Goal: Information Seeking & Learning: Learn about a topic

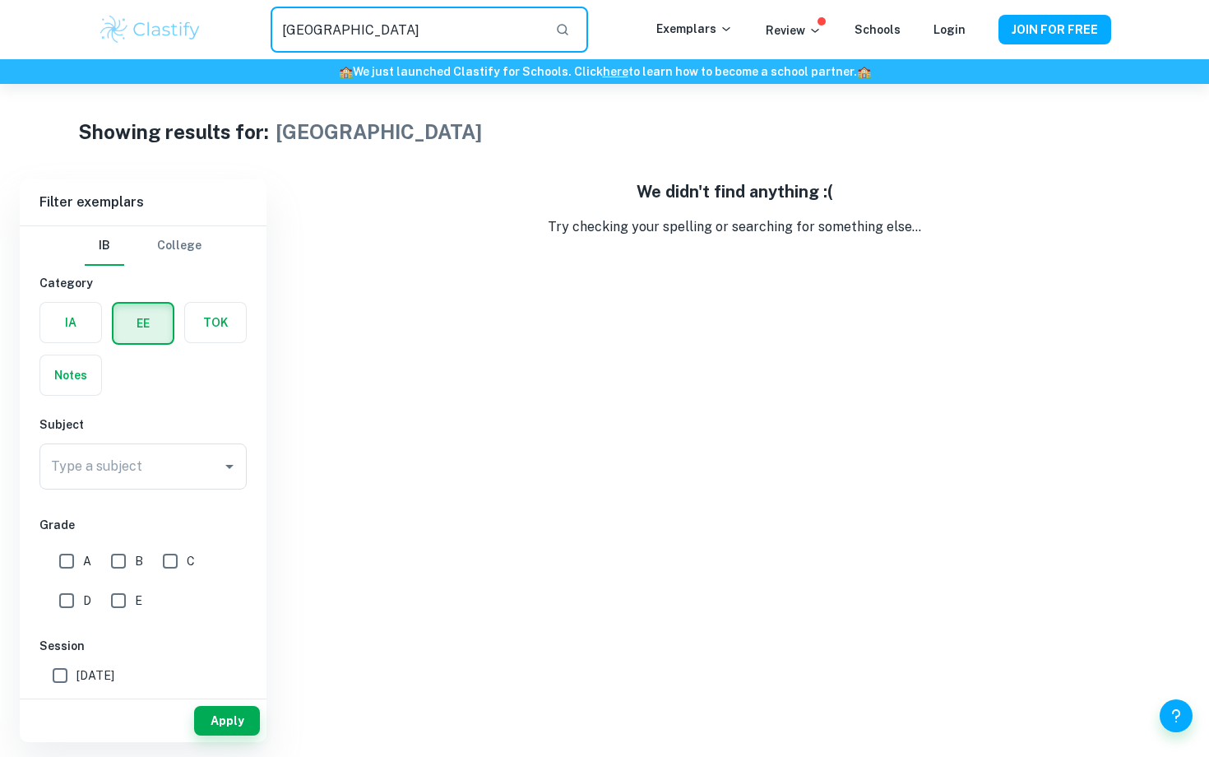
click at [71, 320] on label "button" at bounding box center [70, 322] width 61 height 39
click at [0, 0] on input "radio" at bounding box center [0, 0] width 0 height 0
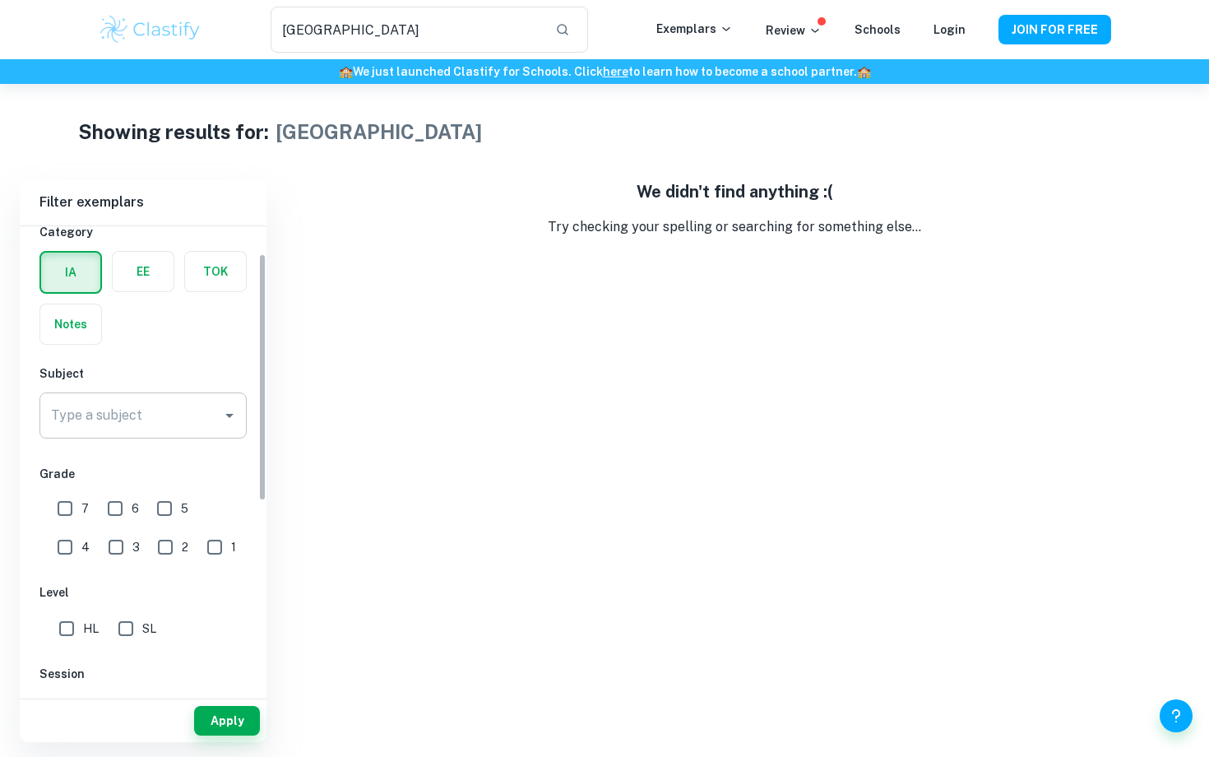
scroll to position [104, 0]
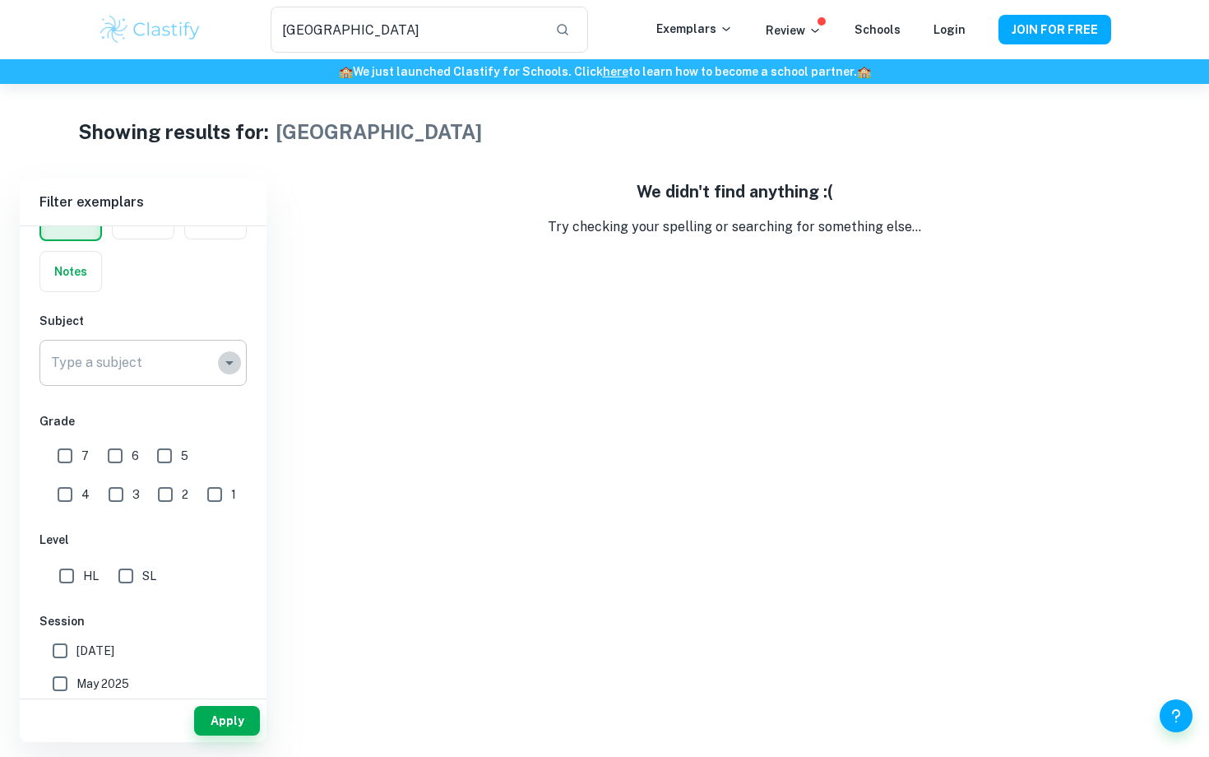
click at [229, 363] on icon "Open" at bounding box center [229, 363] width 8 height 4
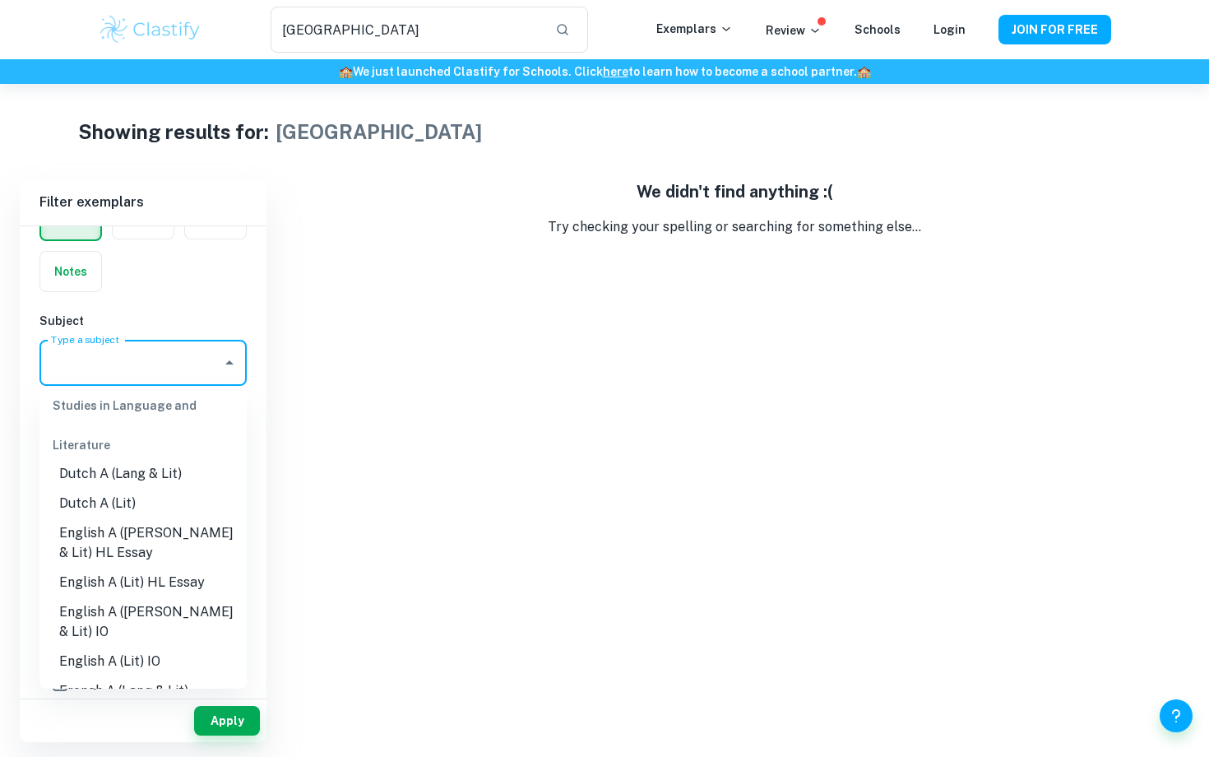
scroll to position [151, 0]
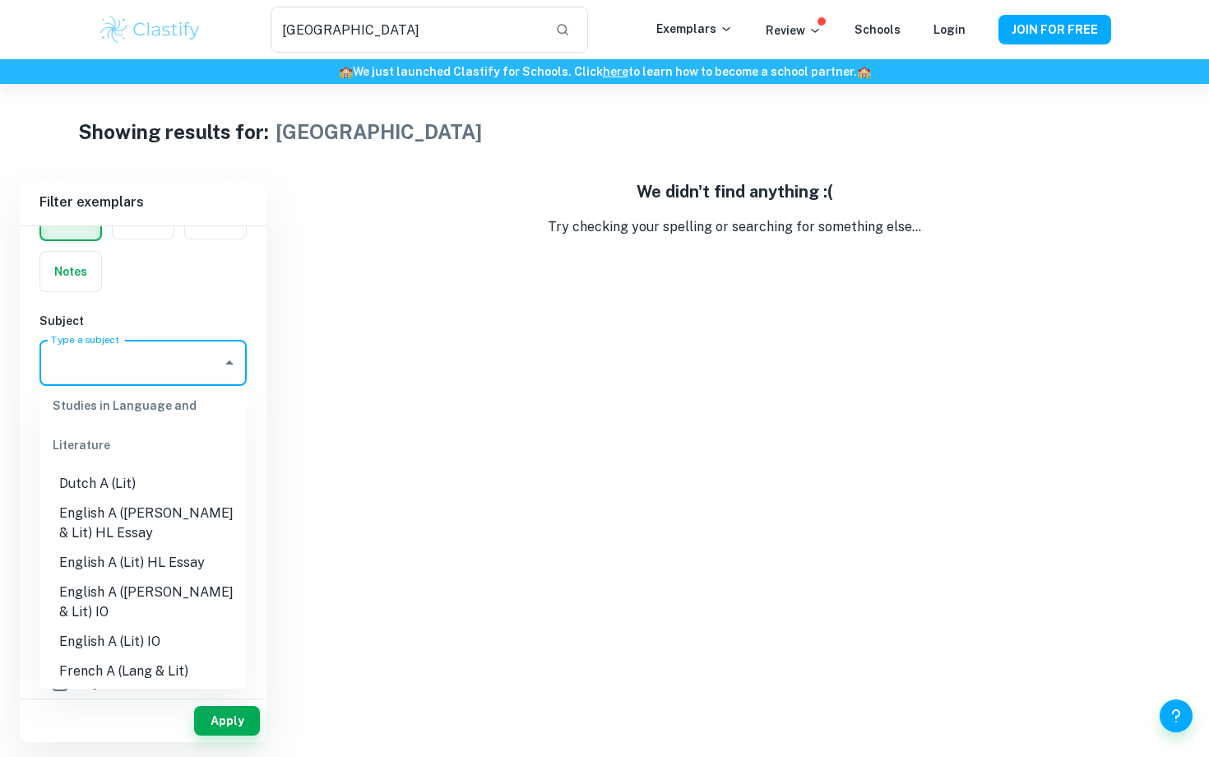
click at [188, 594] on li "English A ([PERSON_NAME] & Lit) IO" at bounding box center [142, 602] width 207 height 49
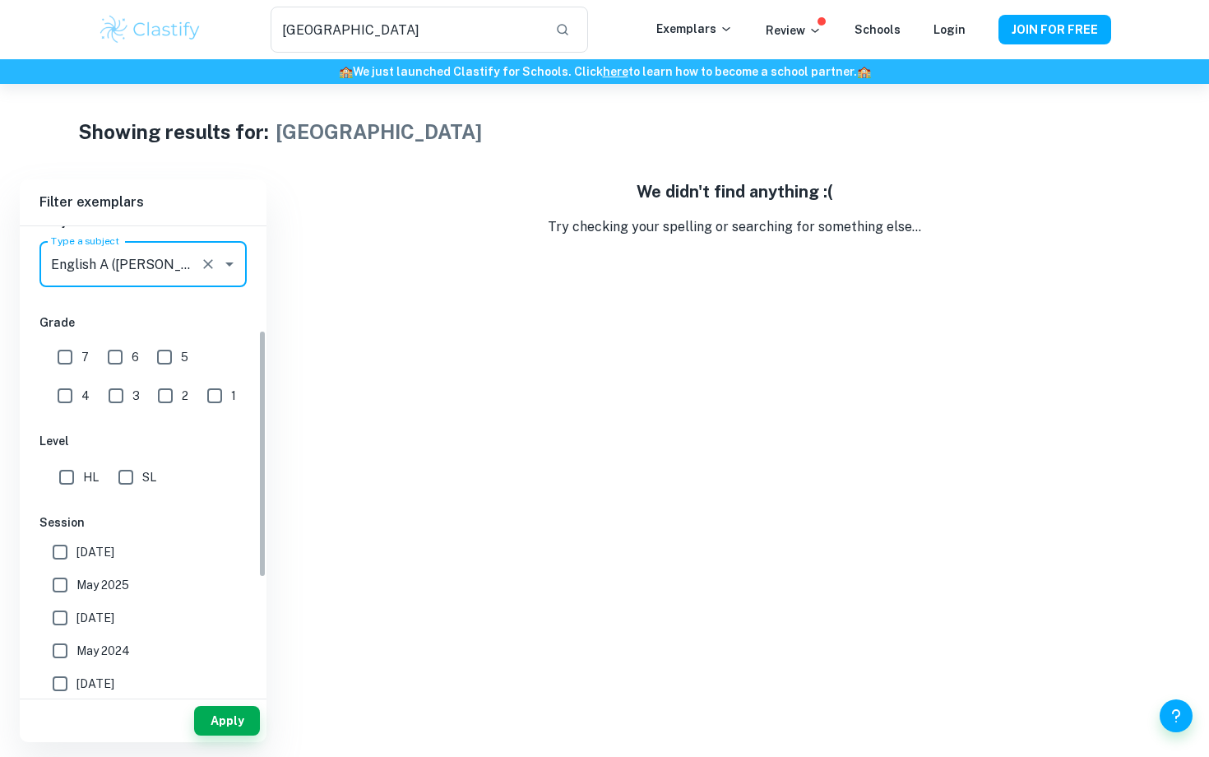
scroll to position [208, 0]
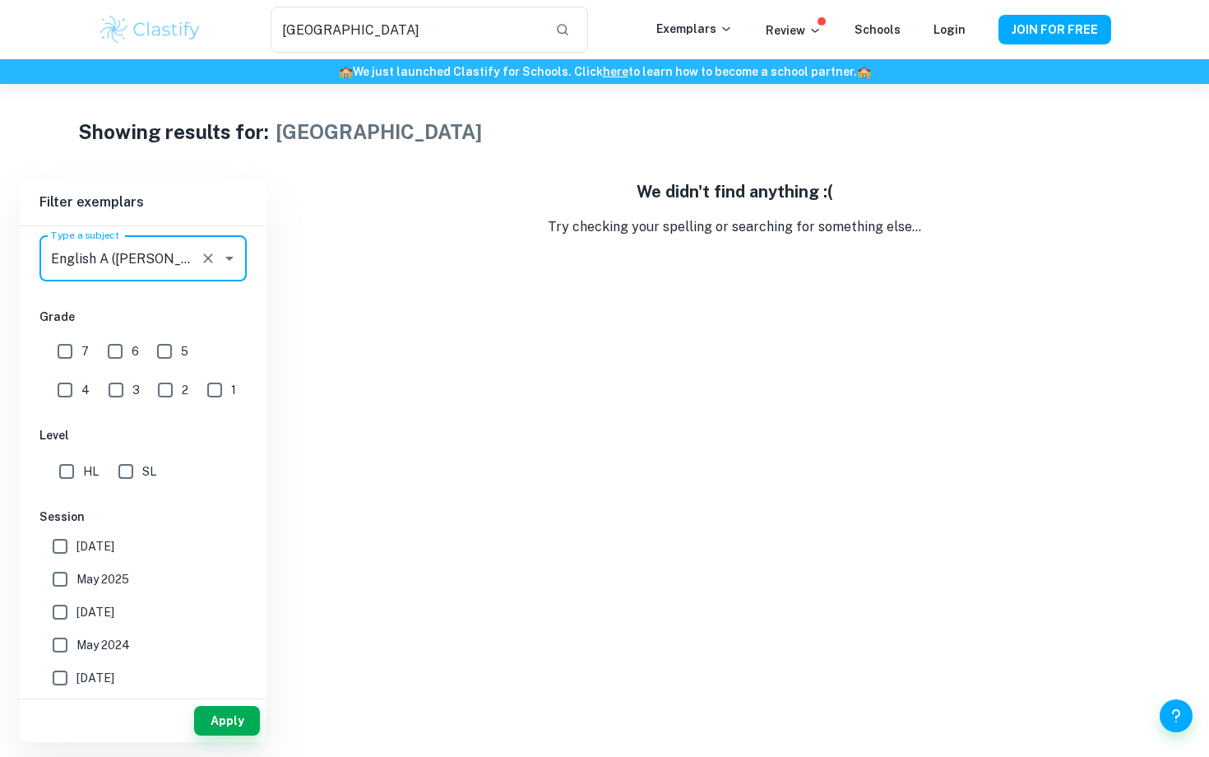
click at [71, 472] on input "HL" at bounding box center [66, 471] width 33 height 33
checkbox input "true"
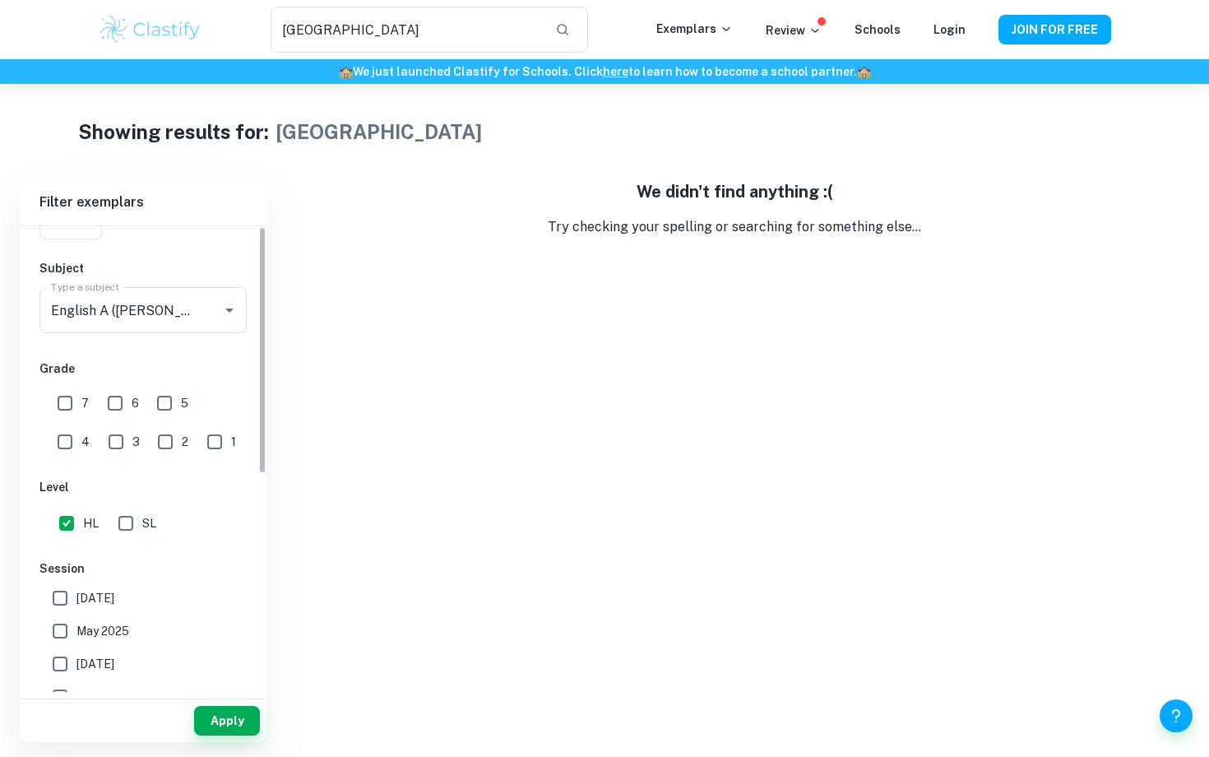
scroll to position [0, 0]
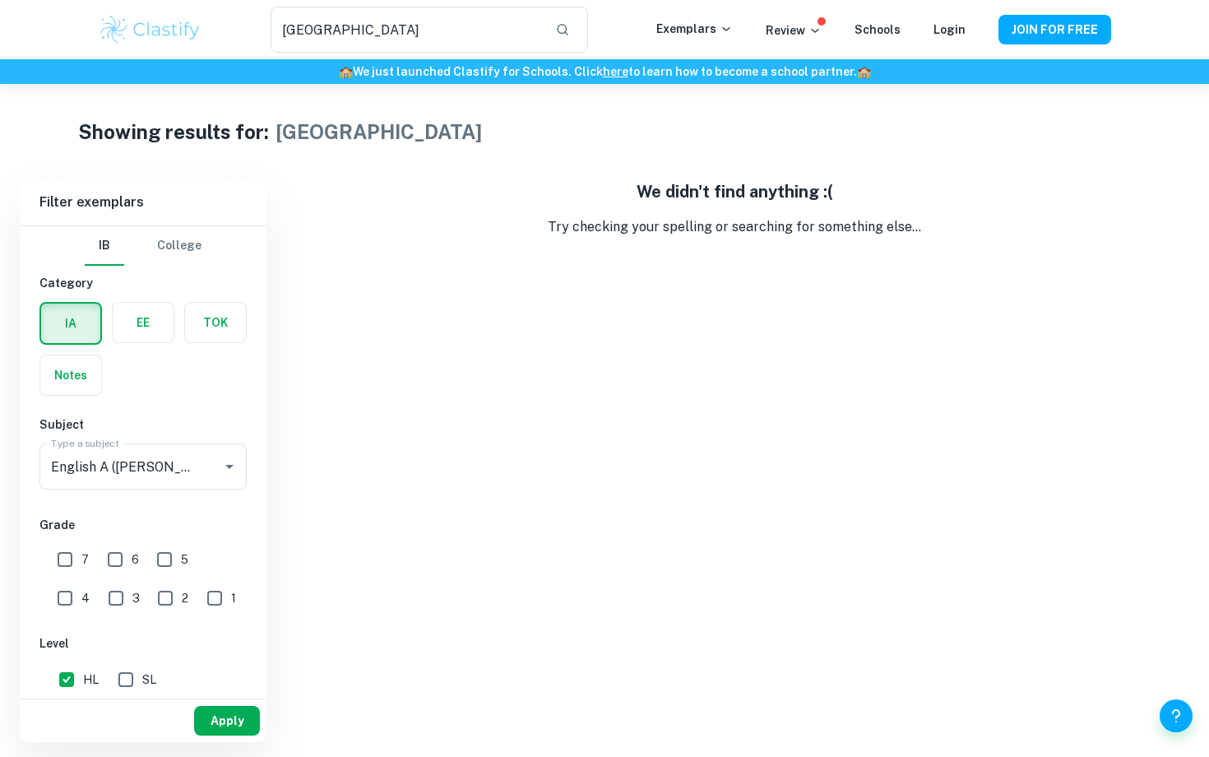
click at [239, 720] on button "Apply" at bounding box center [227, 721] width 66 height 30
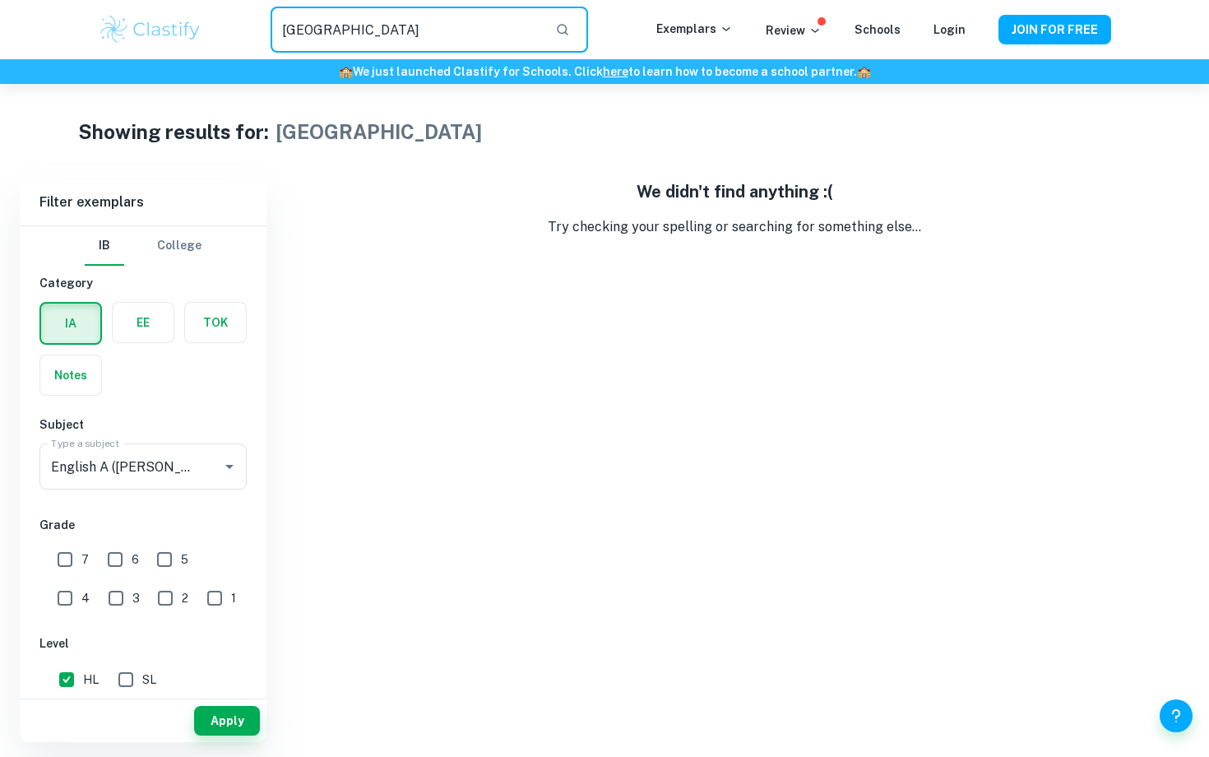
drag, startPoint x: 367, startPoint y: 36, endPoint x: 223, endPoint y: 32, distance: 144.0
click at [223, 32] on div "chicago ​" at bounding box center [429, 30] width 454 height 46
click at [204, 721] on button "Apply" at bounding box center [227, 721] width 66 height 30
click at [339, 36] on input "text" at bounding box center [406, 30] width 271 height 46
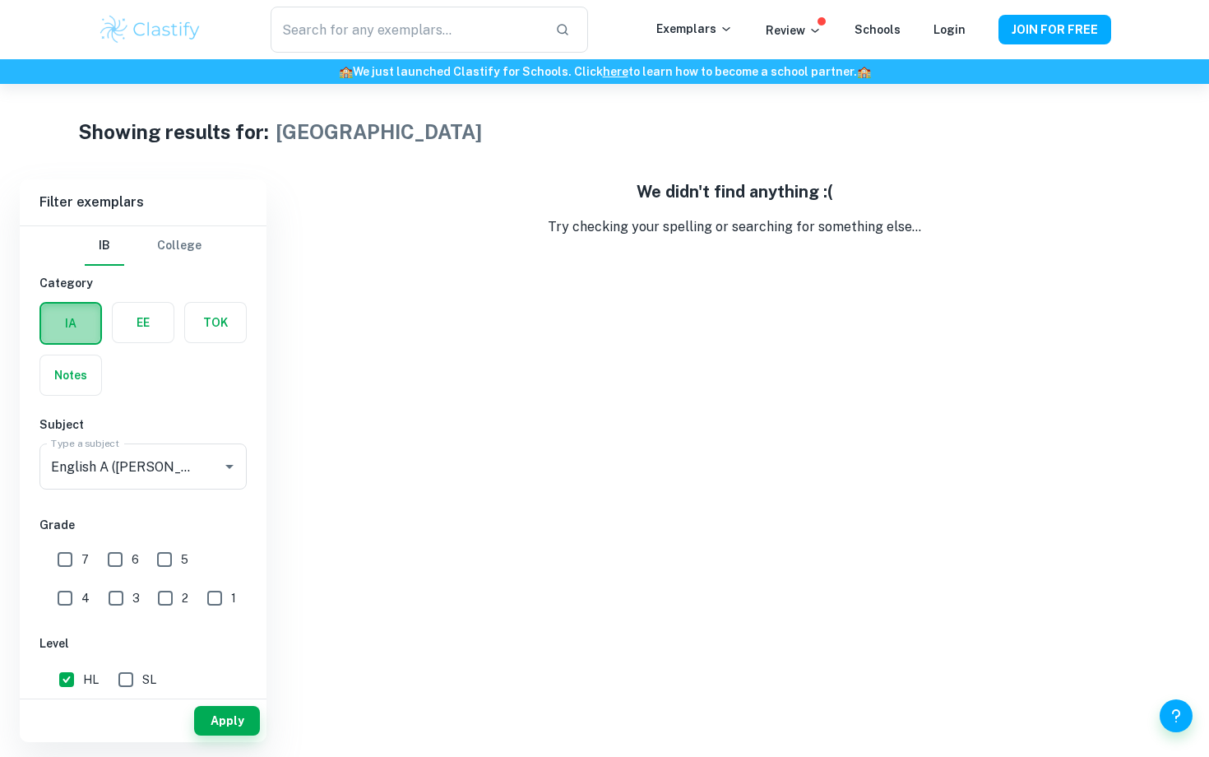
click at [67, 316] on label "button" at bounding box center [70, 323] width 59 height 39
click at [0, 0] on input "radio" at bounding box center [0, 0] width 0 height 0
click at [80, 367] on label "button" at bounding box center [70, 374] width 61 height 39
click at [0, 0] on input "radio" at bounding box center [0, 0] width 0 height 0
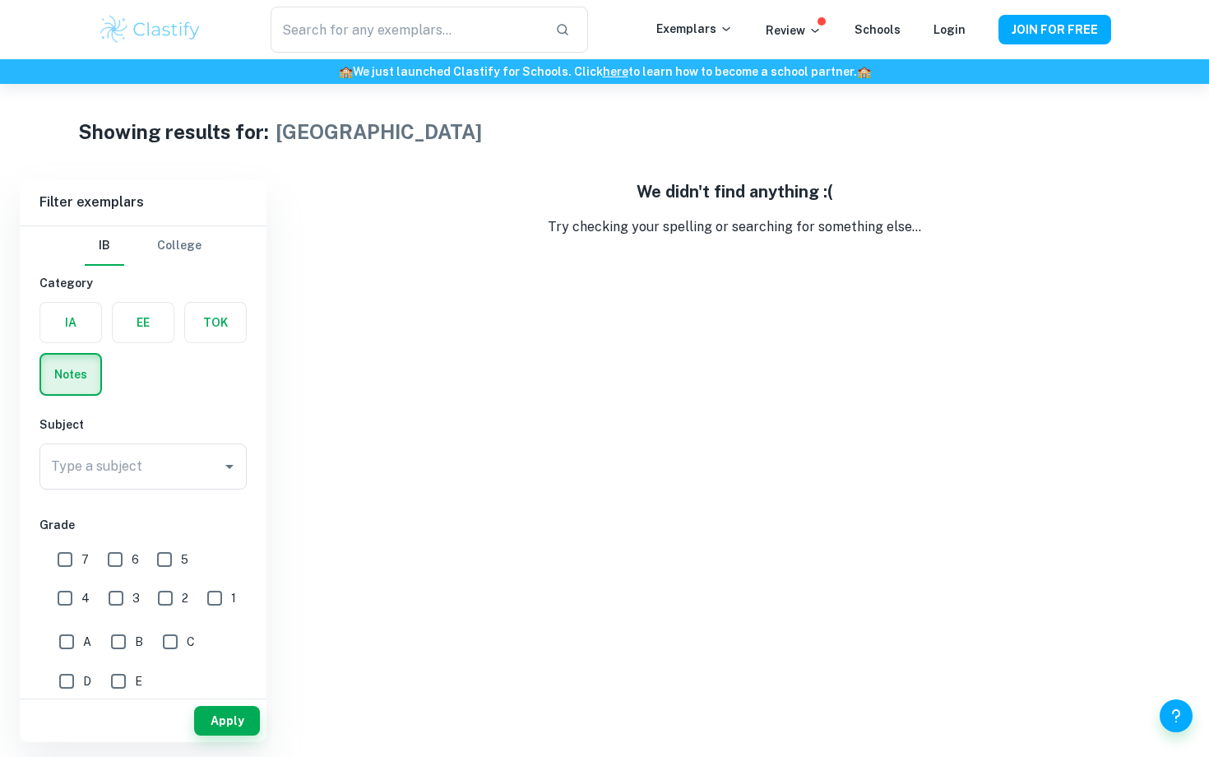
click at [165, 415] on h6 "Subject" at bounding box center [142, 424] width 207 height 18
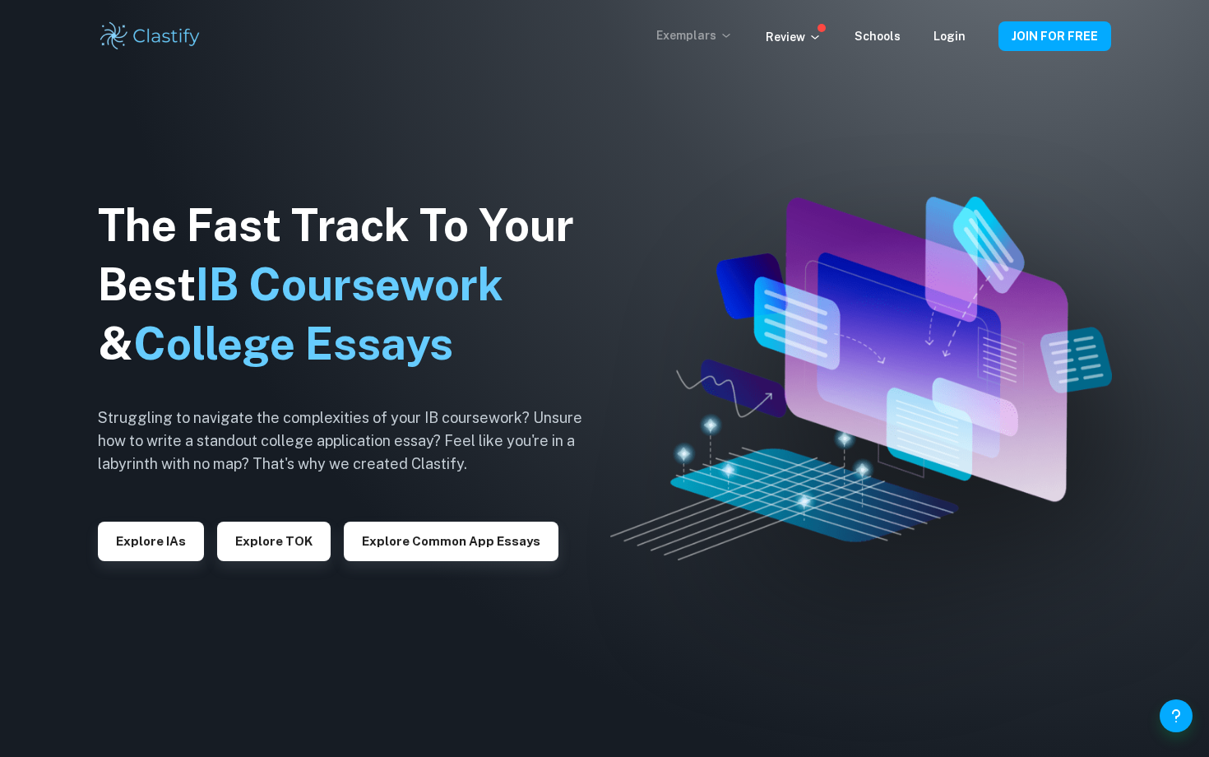
click at [719, 40] on p "Exemplars" at bounding box center [695, 35] width 77 height 18
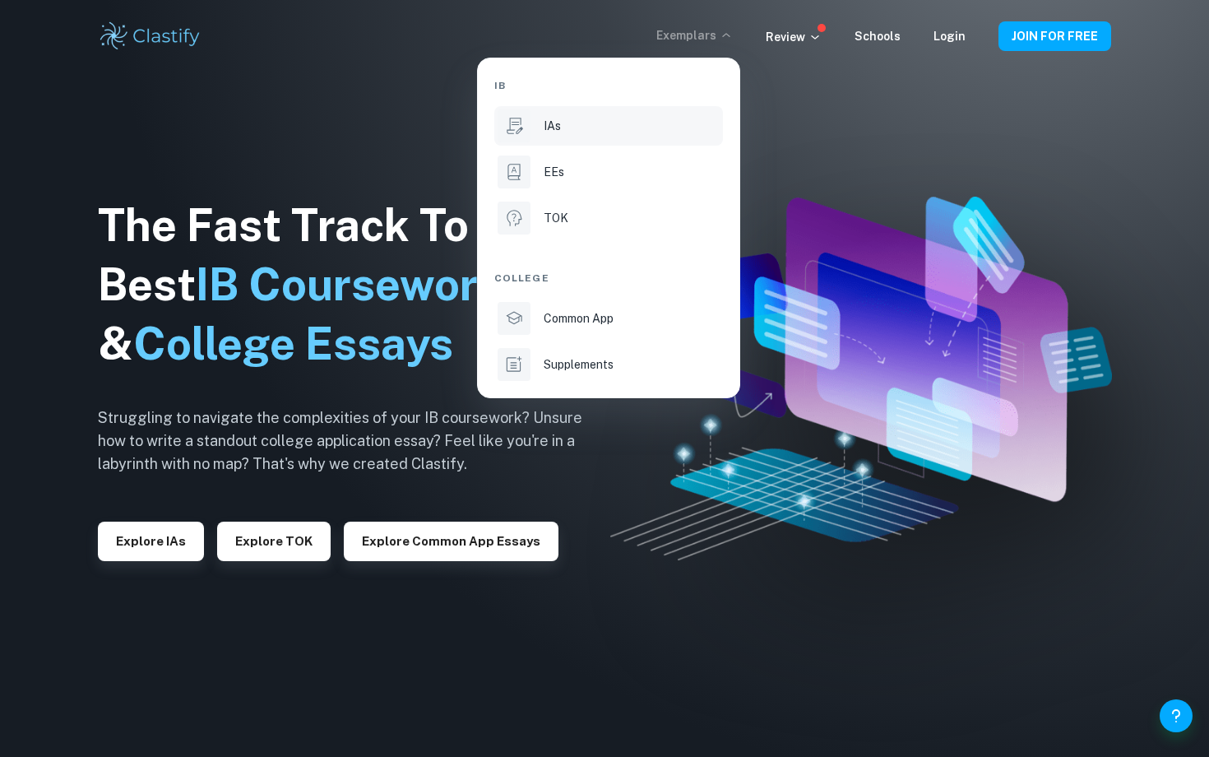
click at [551, 118] on p "IAs" at bounding box center [552, 126] width 17 height 18
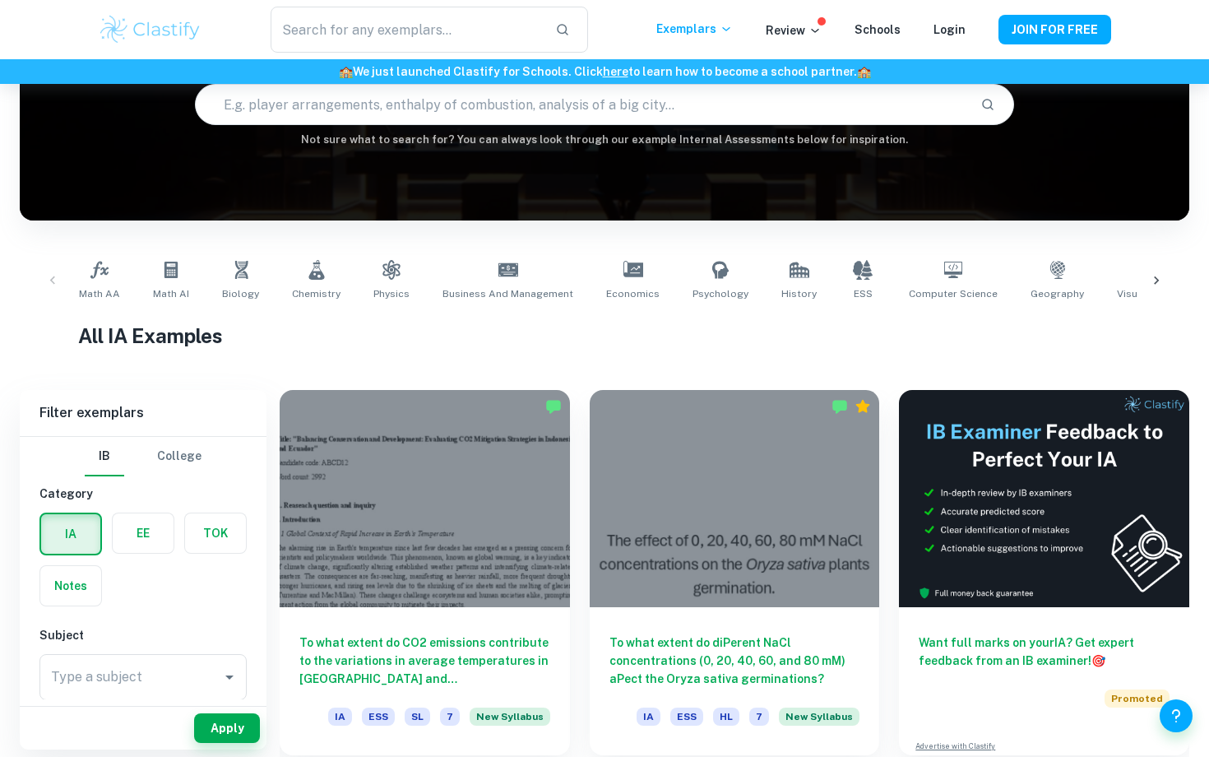
scroll to position [166, 0]
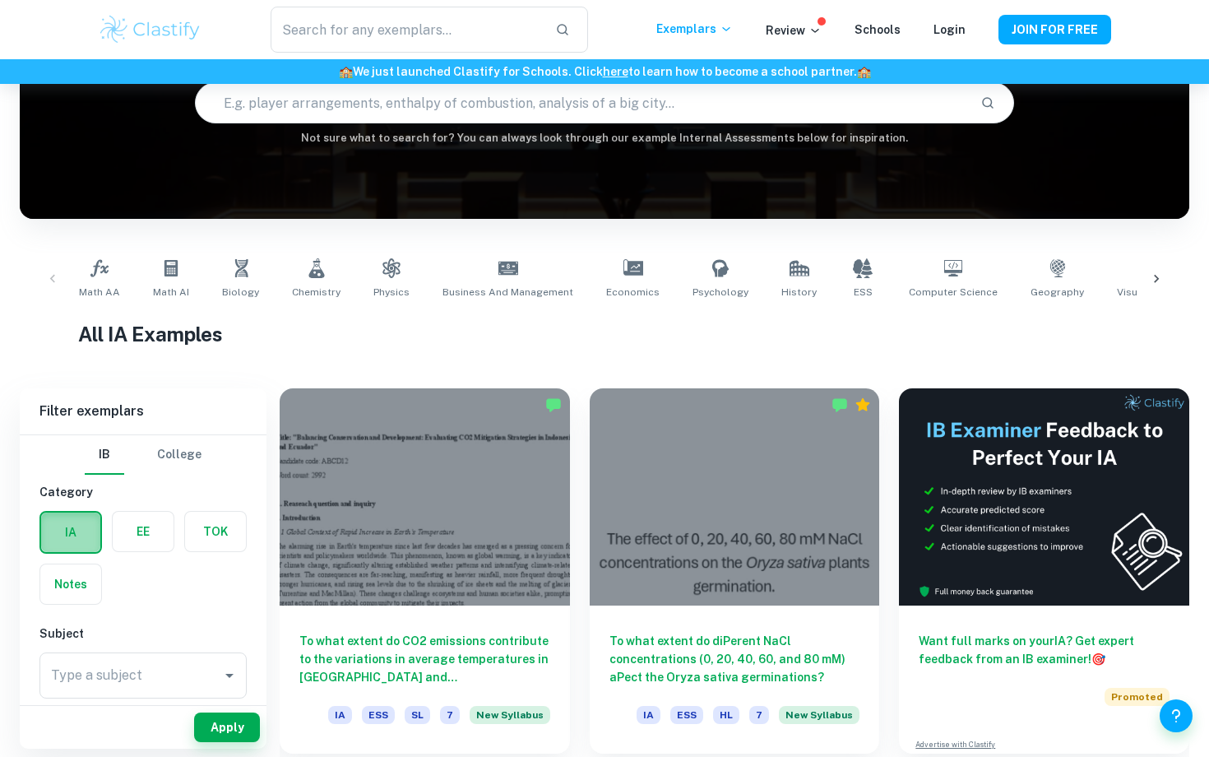
click at [83, 532] on label "button" at bounding box center [70, 532] width 59 height 39
click at [0, 0] on input "radio" at bounding box center [0, 0] width 0 height 0
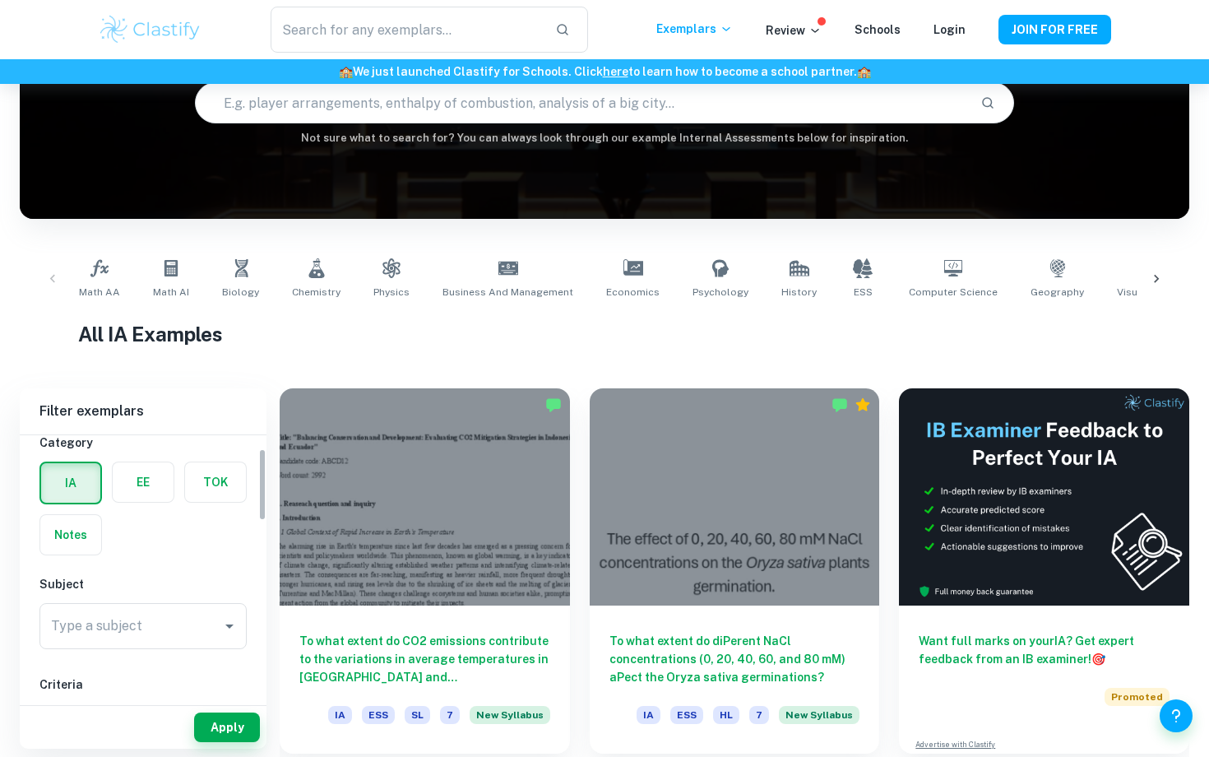
scroll to position [48, 0]
click at [224, 626] on icon "Open" at bounding box center [230, 628] width 20 height 20
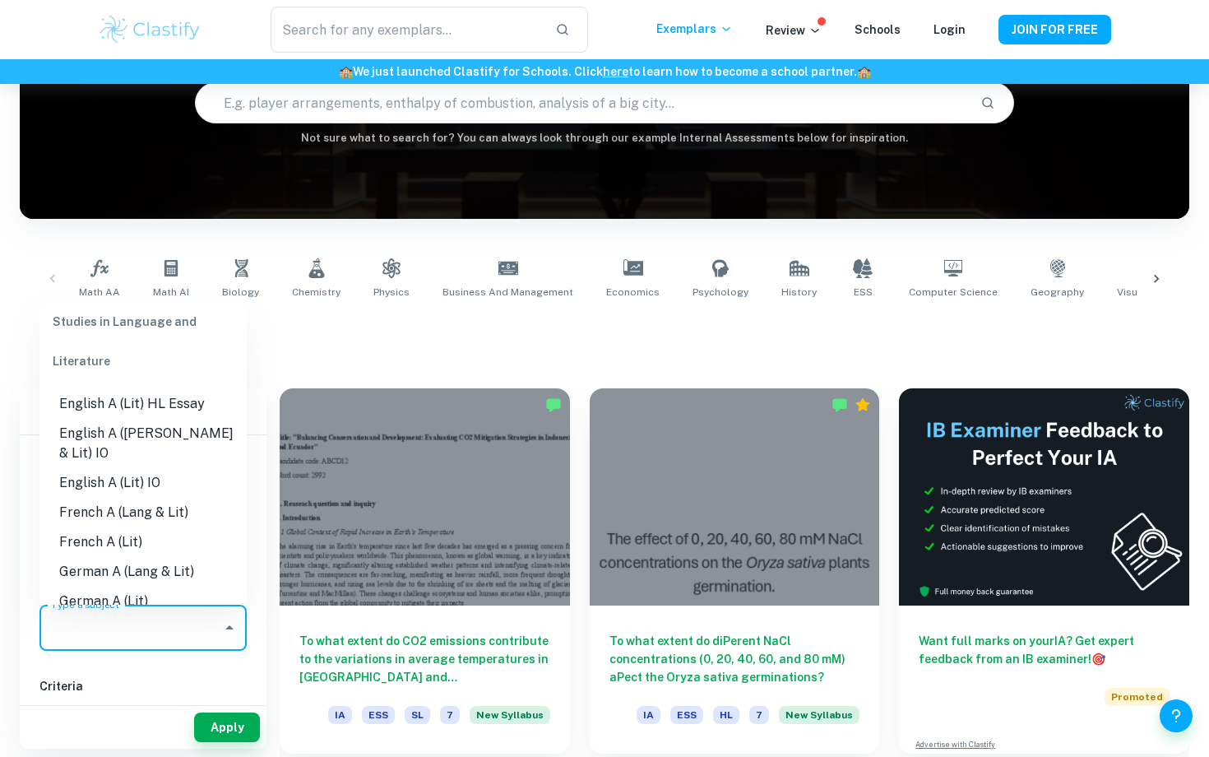
scroll to position [224, 0]
click at [179, 439] on li "English A ([PERSON_NAME] & Lit) IO" at bounding box center [142, 444] width 207 height 49
type input "English A ([PERSON_NAME] & Lit) IO"
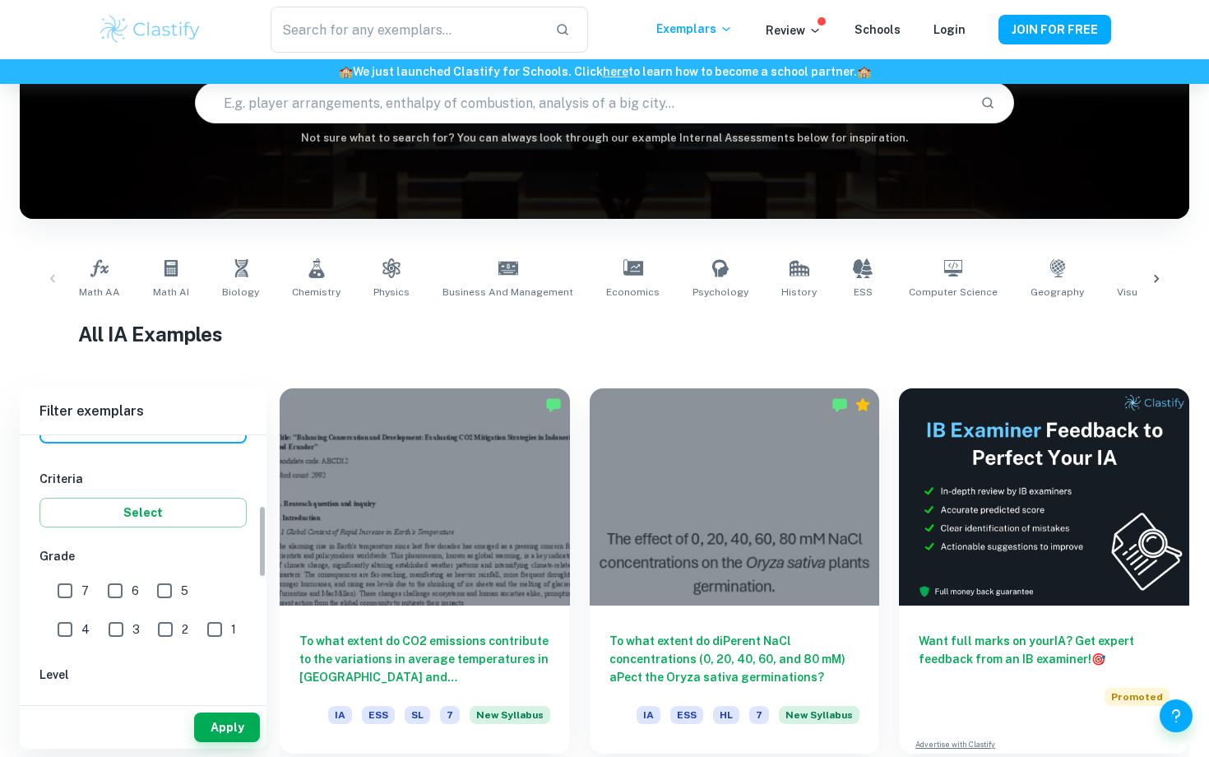
scroll to position [250, 0]
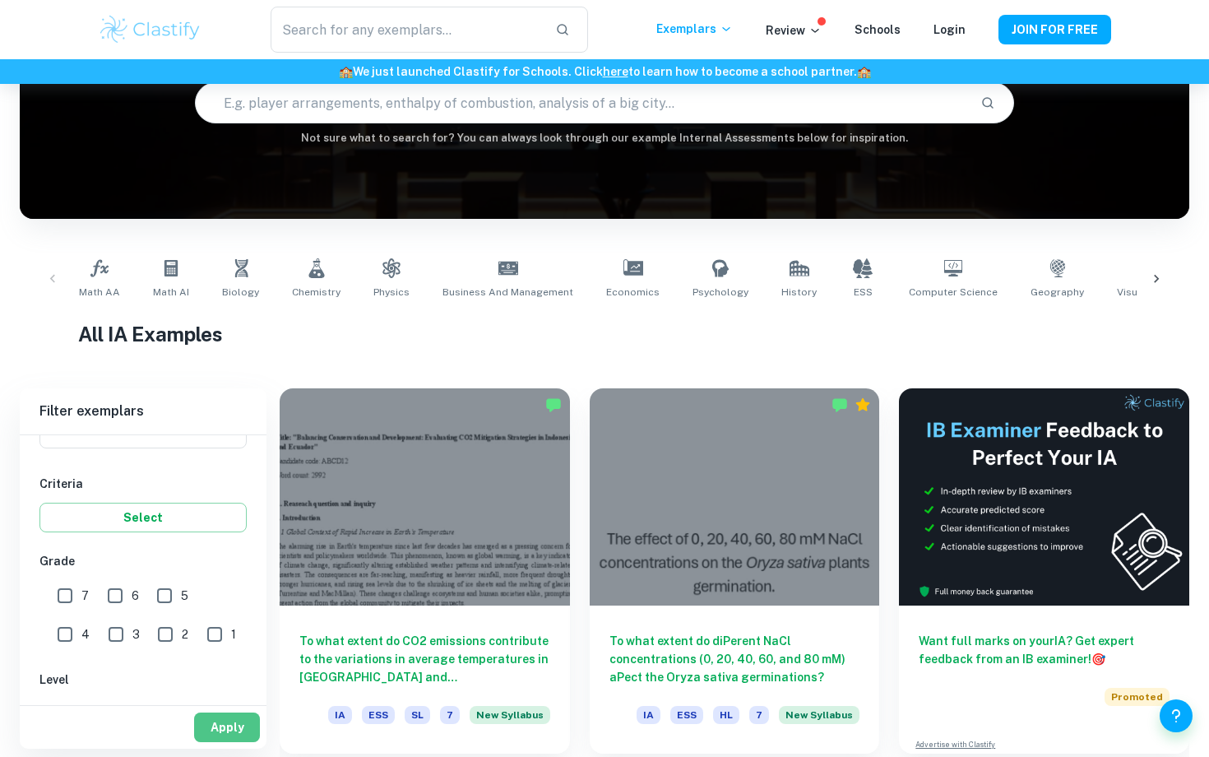
click at [224, 723] on button "Apply" at bounding box center [227, 727] width 66 height 30
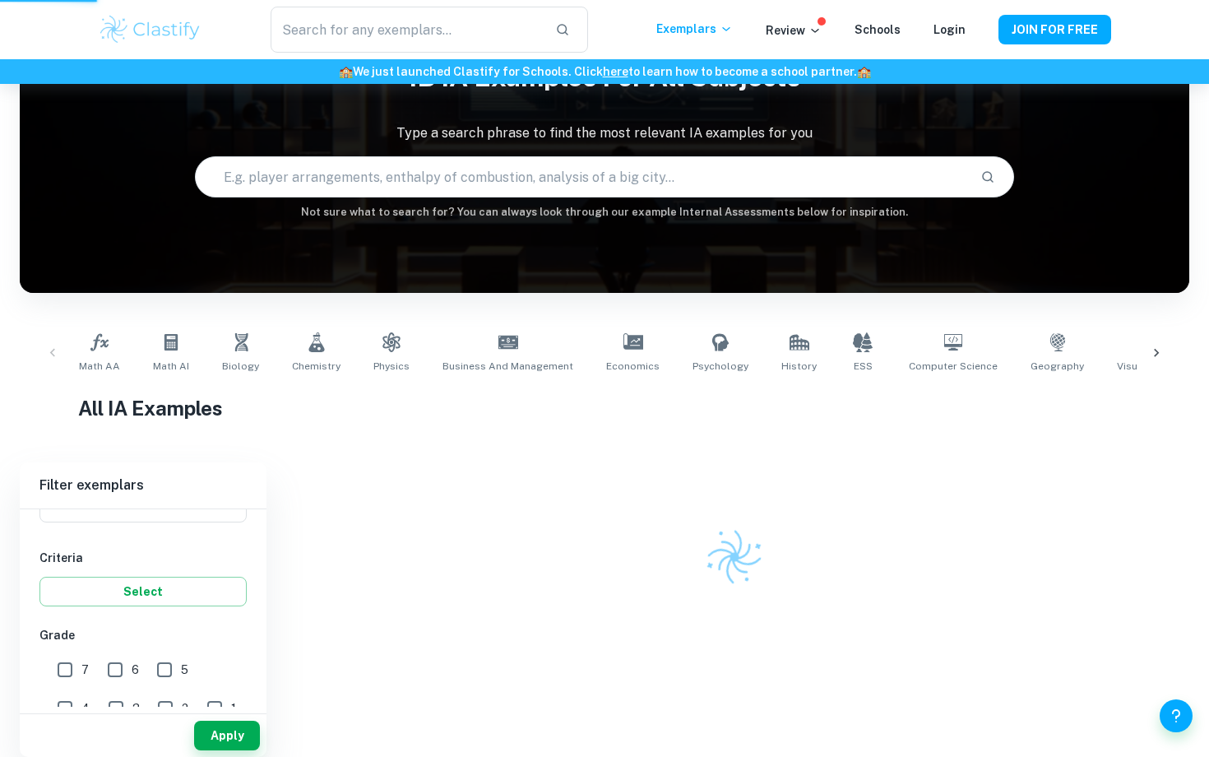
scroll to position [84, 0]
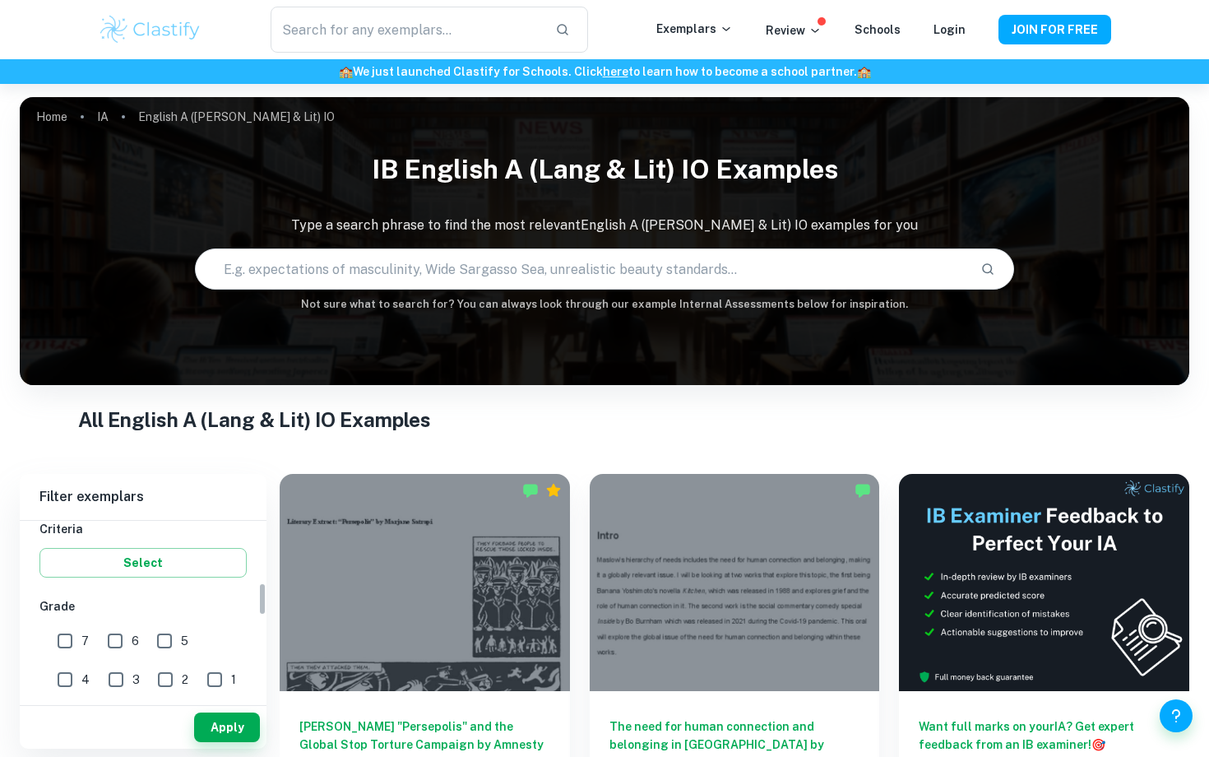
scroll to position [389, 0]
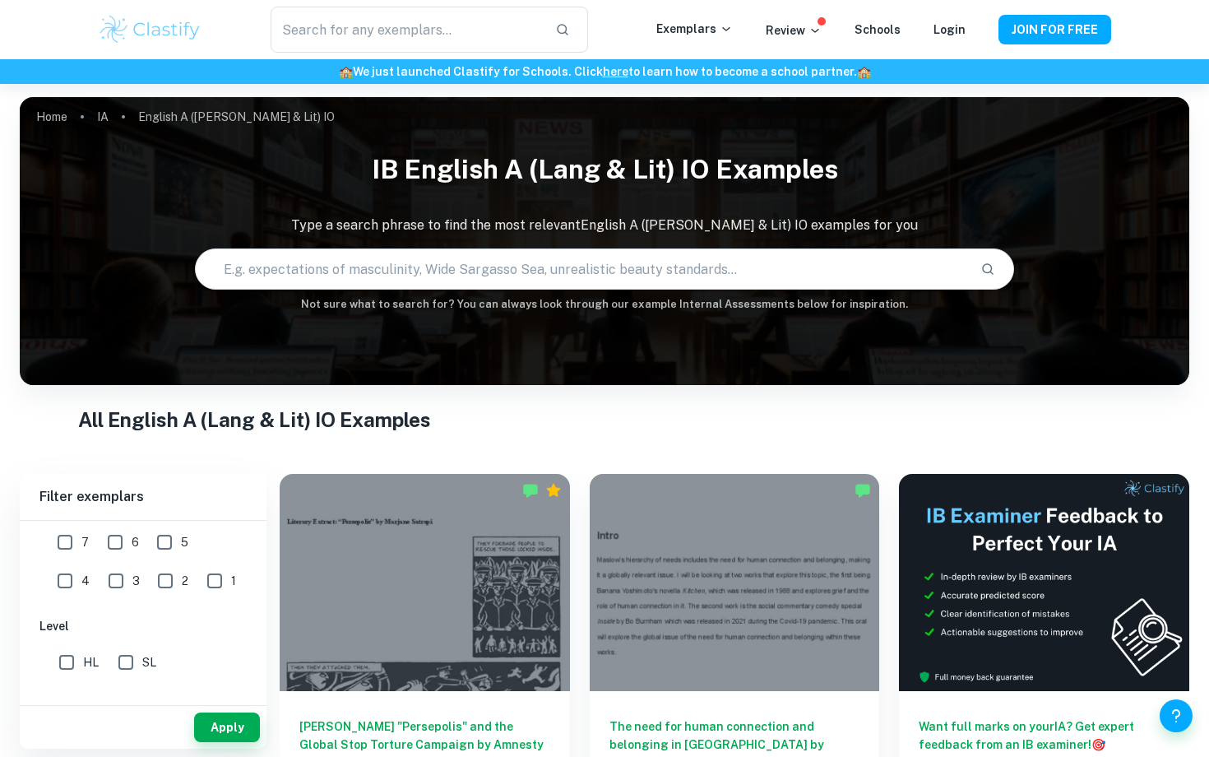
click at [65, 661] on input "HL" at bounding box center [66, 662] width 33 height 33
checkbox input "true"
click at [229, 725] on button "Apply" at bounding box center [227, 727] width 66 height 30
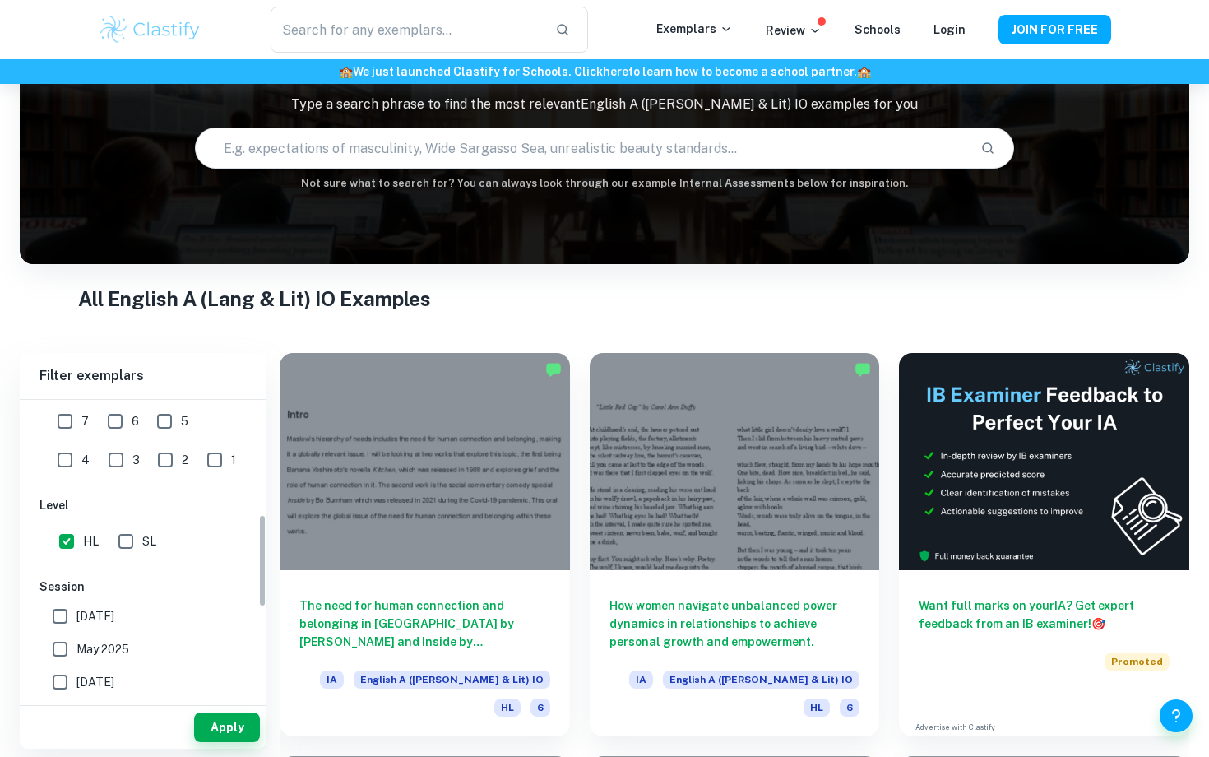
scroll to position [342, 0]
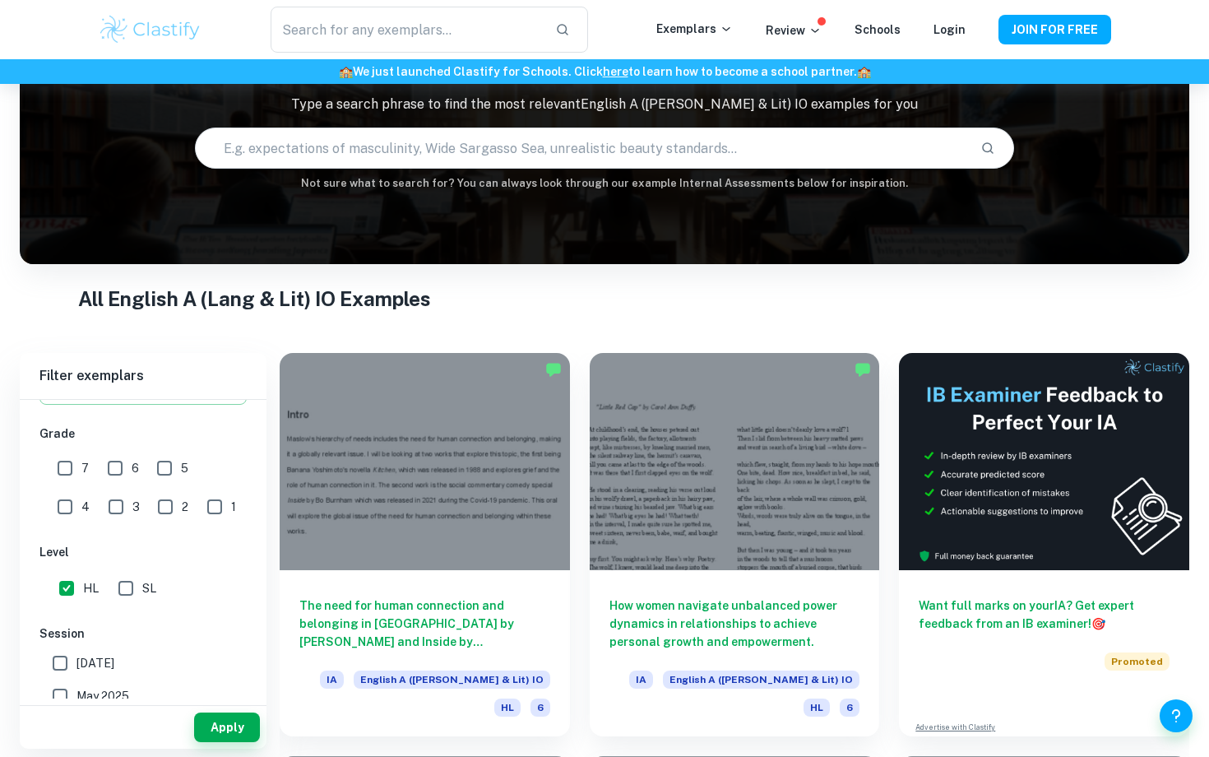
click at [63, 470] on input "7" at bounding box center [65, 468] width 33 height 33
checkbox input "true"
click at [217, 721] on button "Apply" at bounding box center [227, 727] width 66 height 30
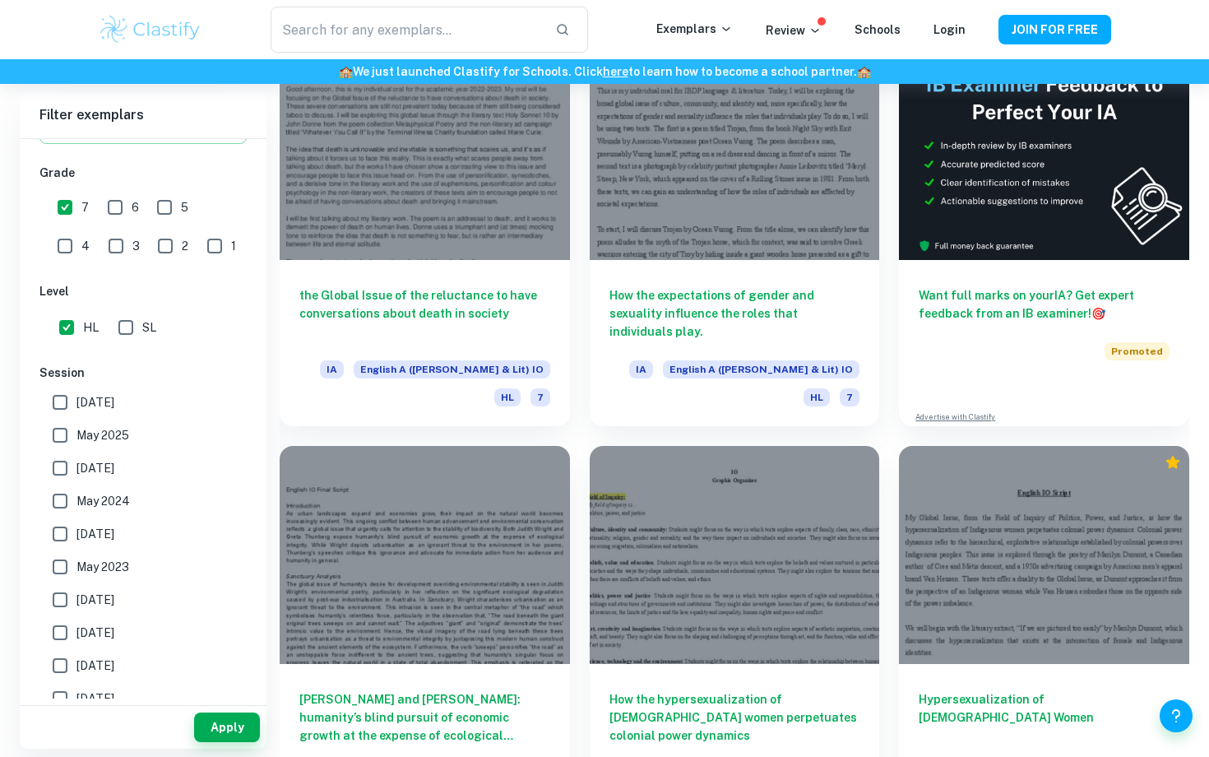
scroll to position [426, 0]
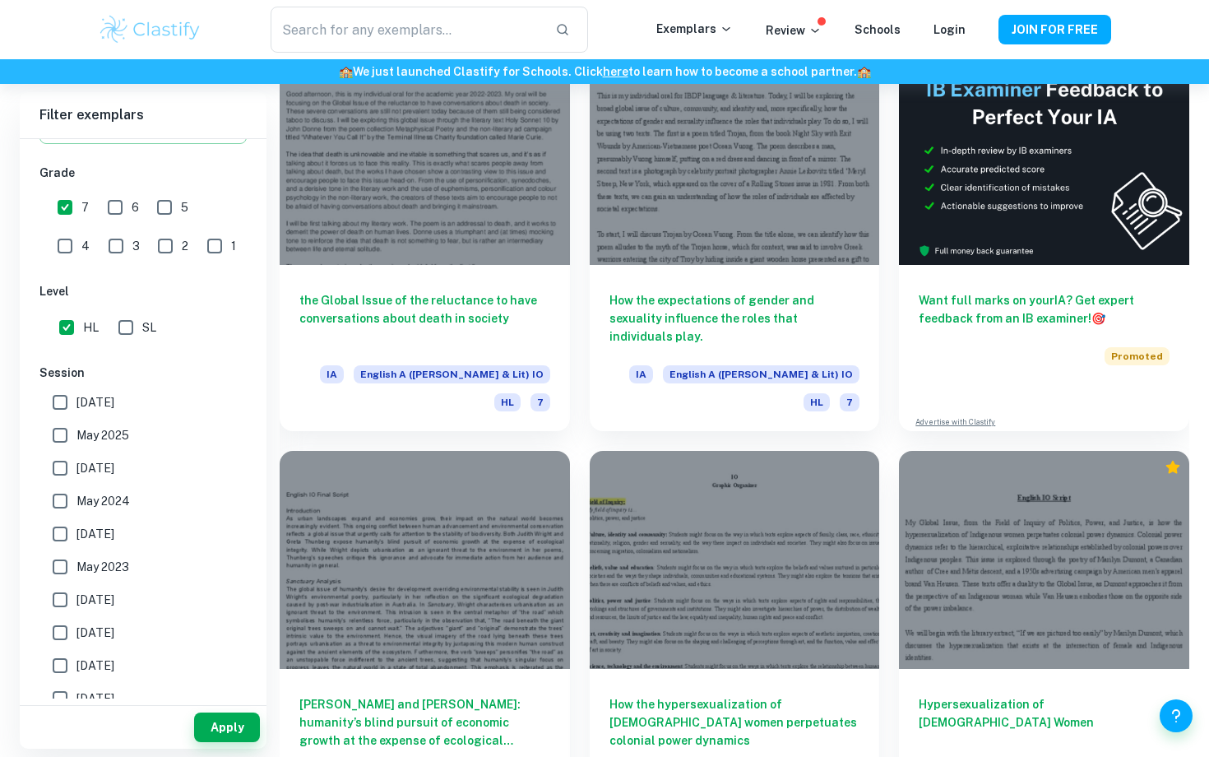
click at [63, 323] on input "HL" at bounding box center [66, 327] width 33 height 33
checkbox input "false"
click at [225, 713] on button "Apply" at bounding box center [227, 727] width 66 height 30
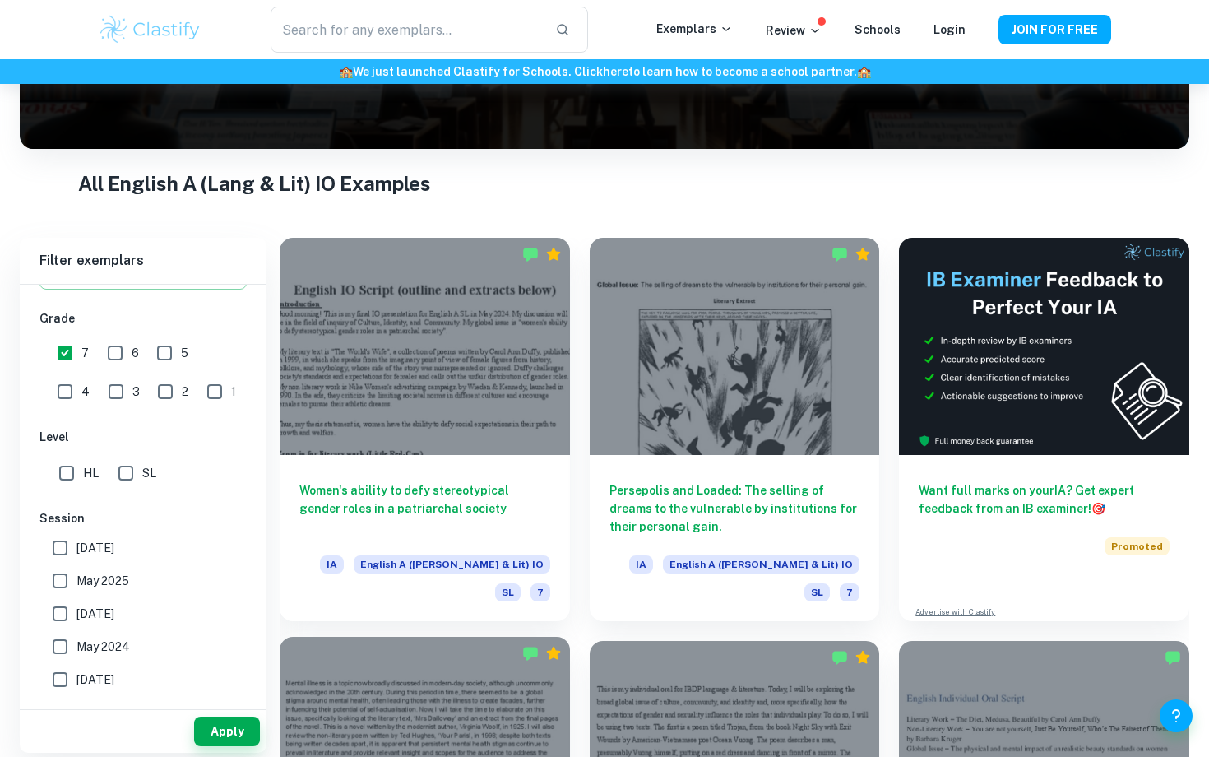
scroll to position [231, 0]
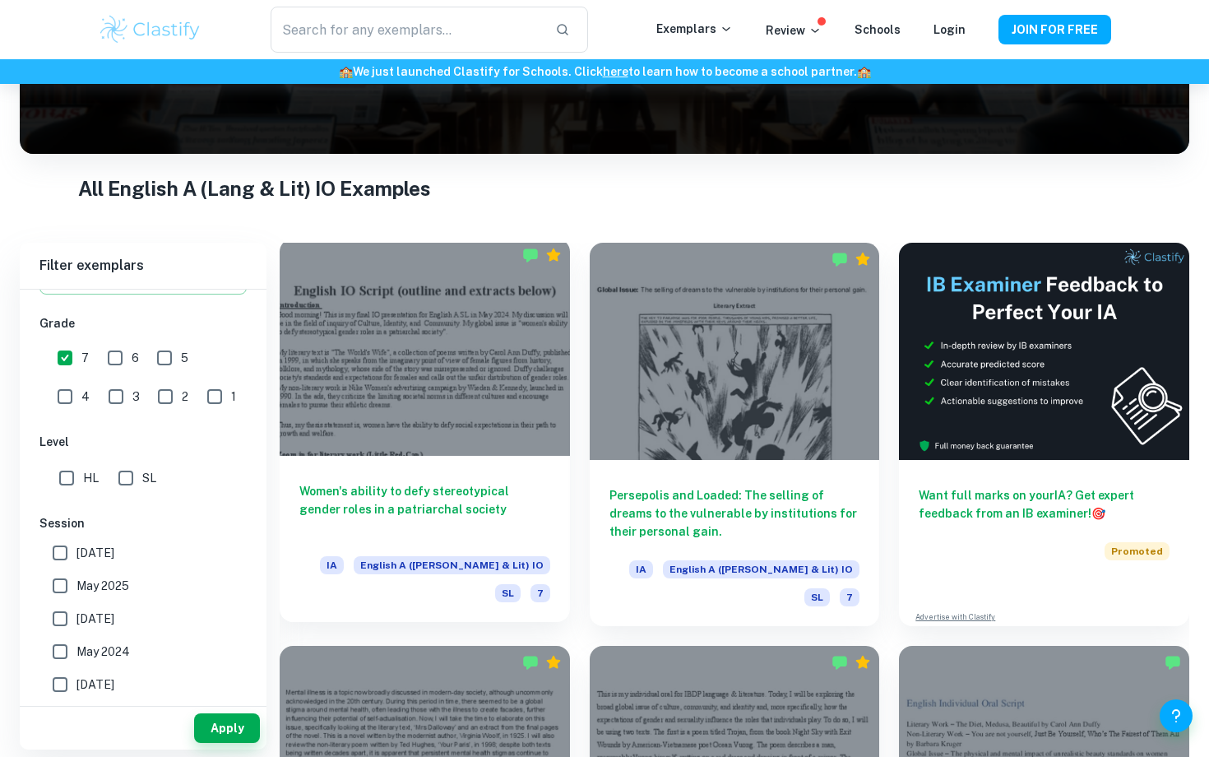
click at [387, 505] on h6 "Women's ability to defy stereotypical gender roles in a patriarchal society" at bounding box center [424, 509] width 251 height 54
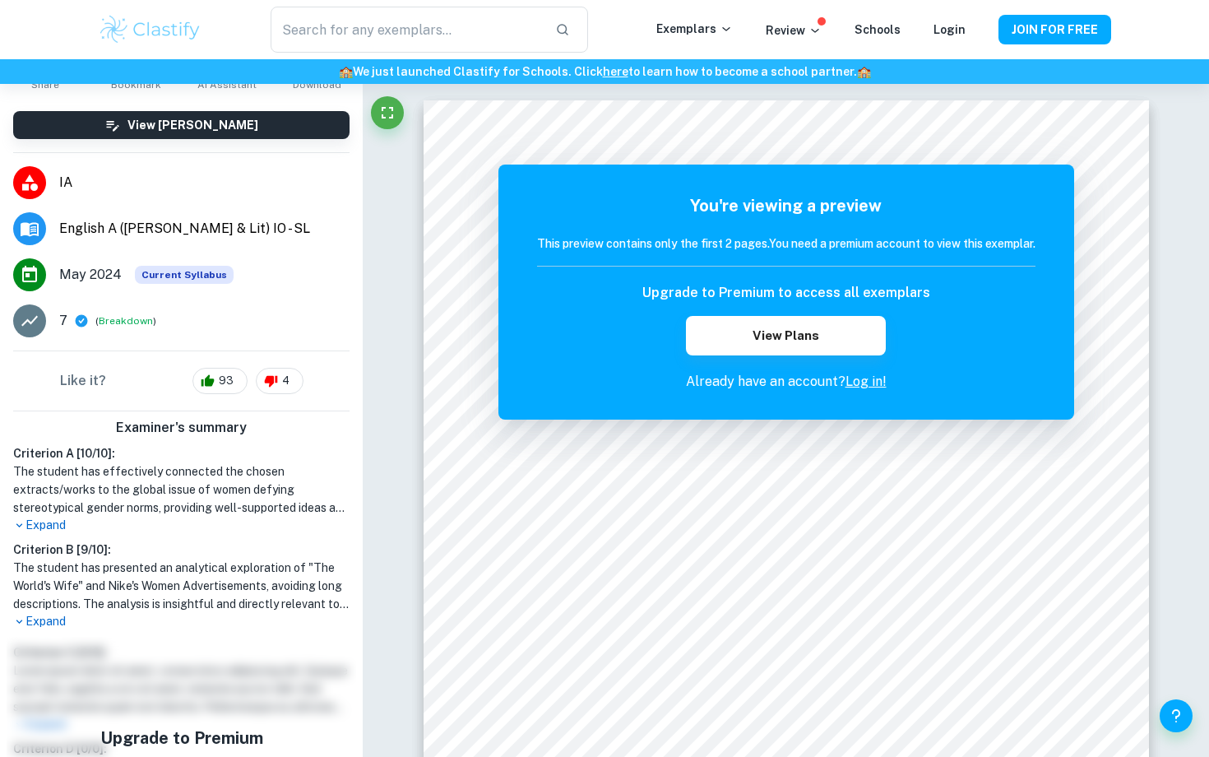
scroll to position [111, 0]
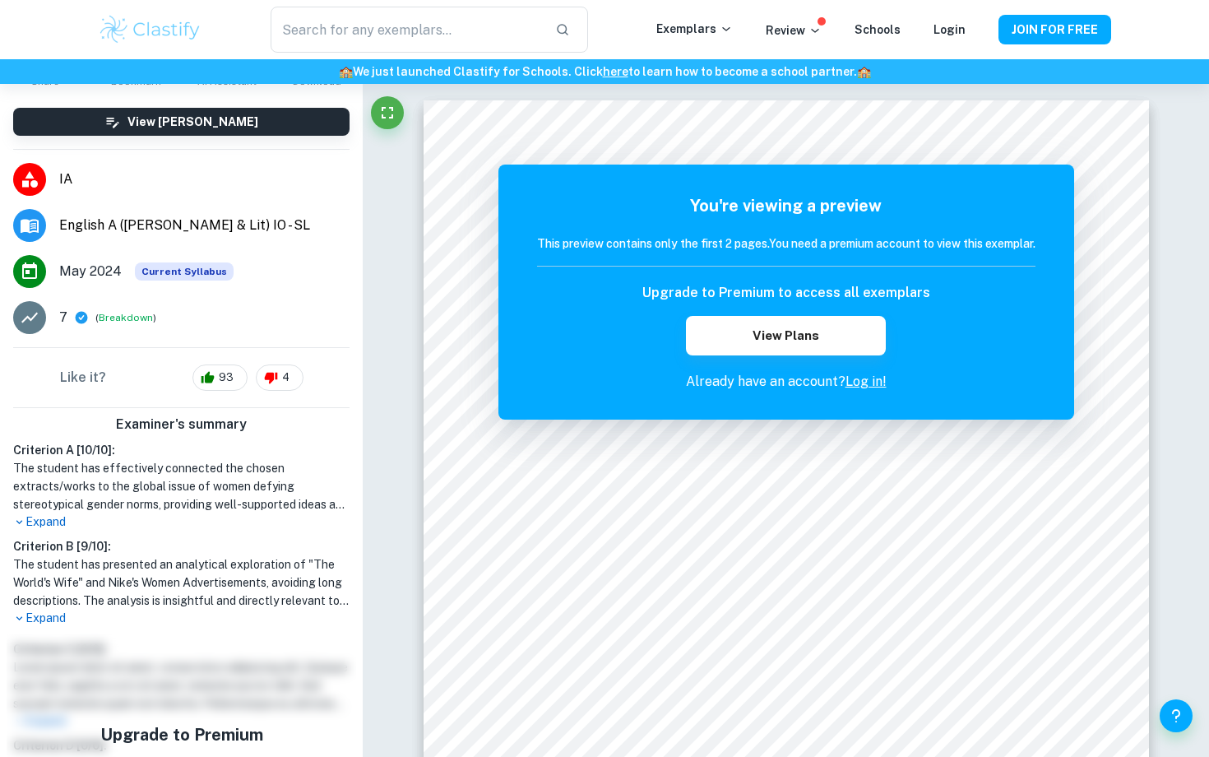
click at [33, 615] on p "Expand" at bounding box center [181, 618] width 336 height 17
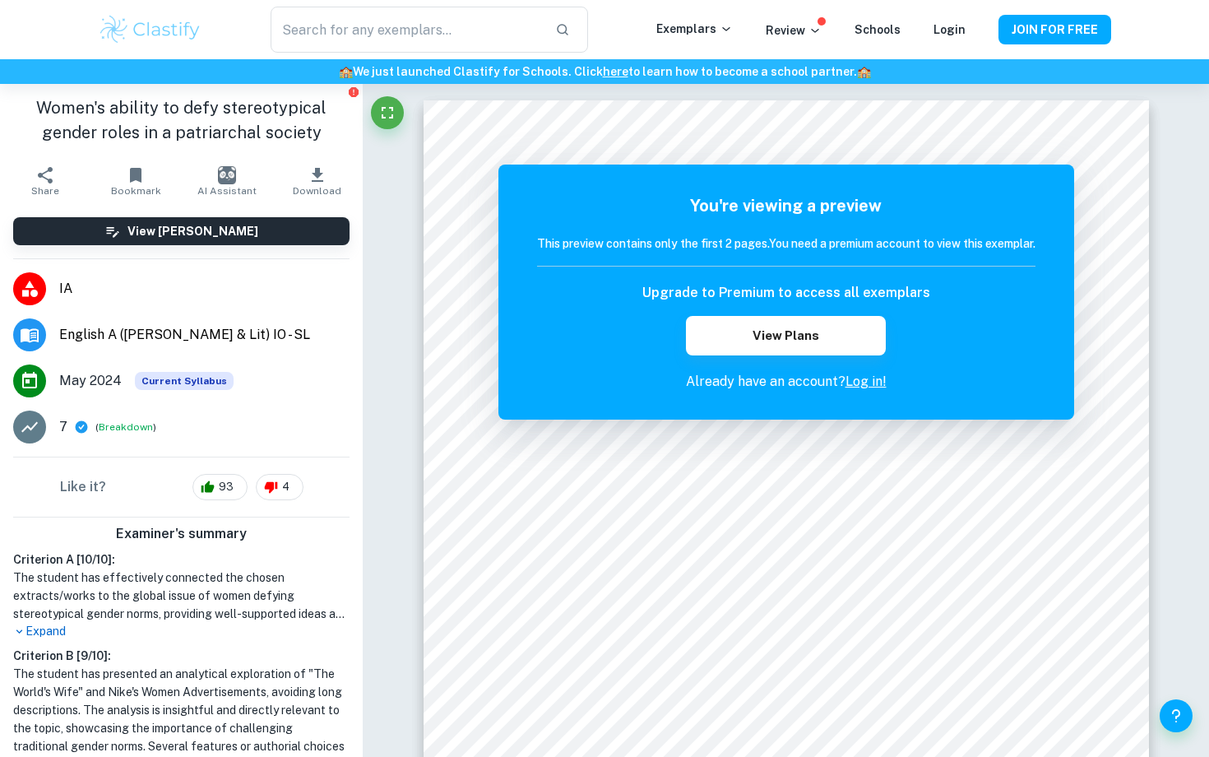
scroll to position [0, 0]
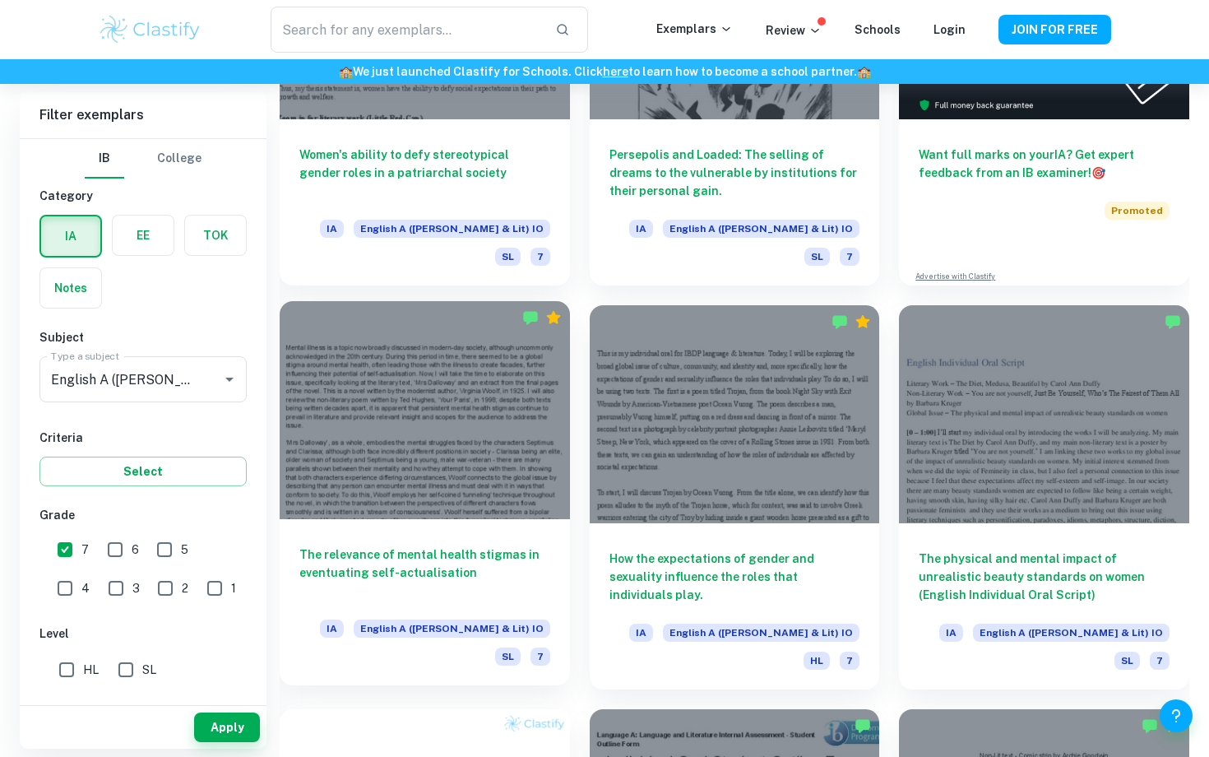
scroll to position [574, 0]
